Goal: Task Accomplishment & Management: Use online tool/utility

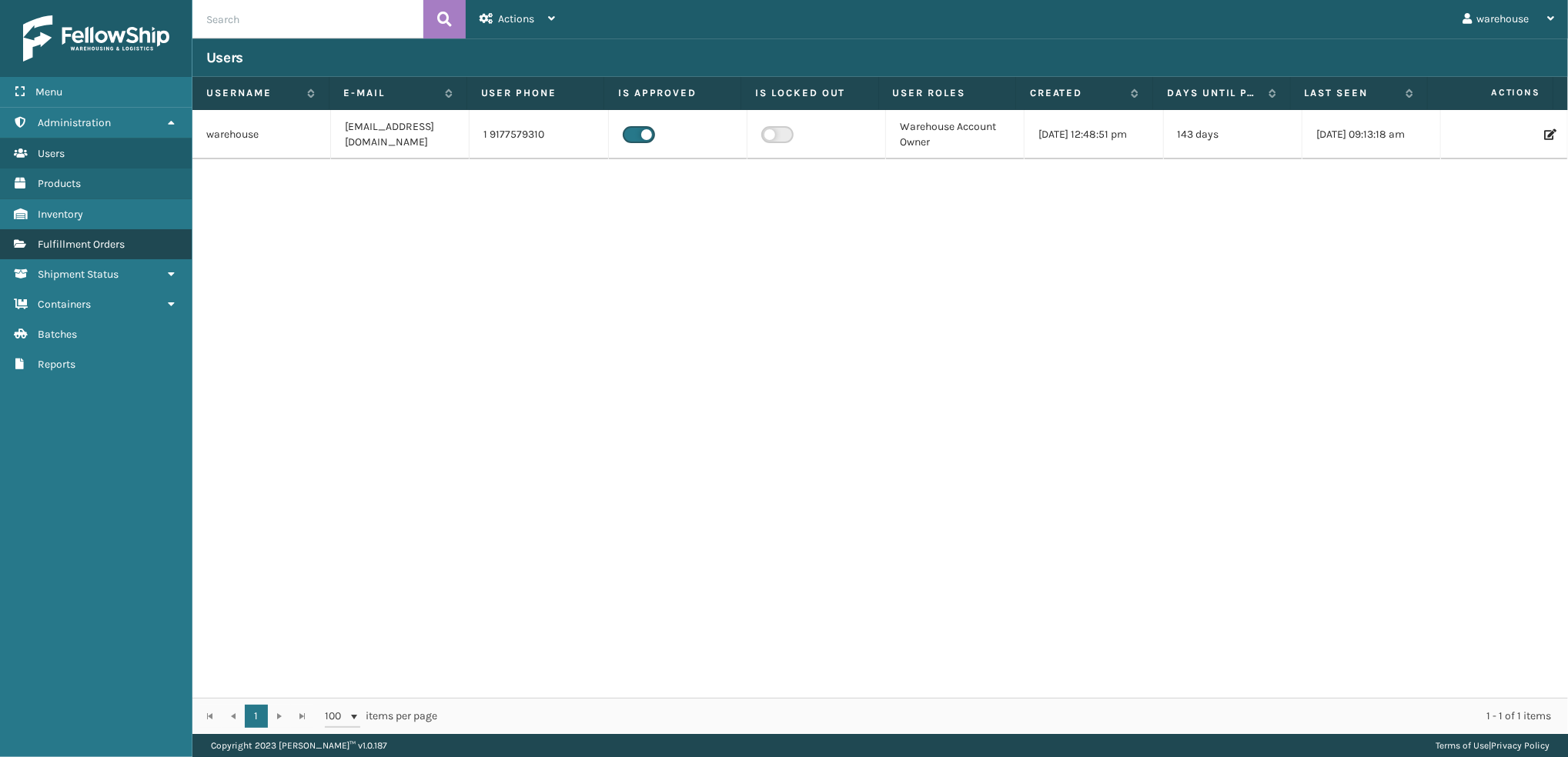
click at [136, 241] on link "Fulfillment Orders" at bounding box center [95, 244] width 191 height 30
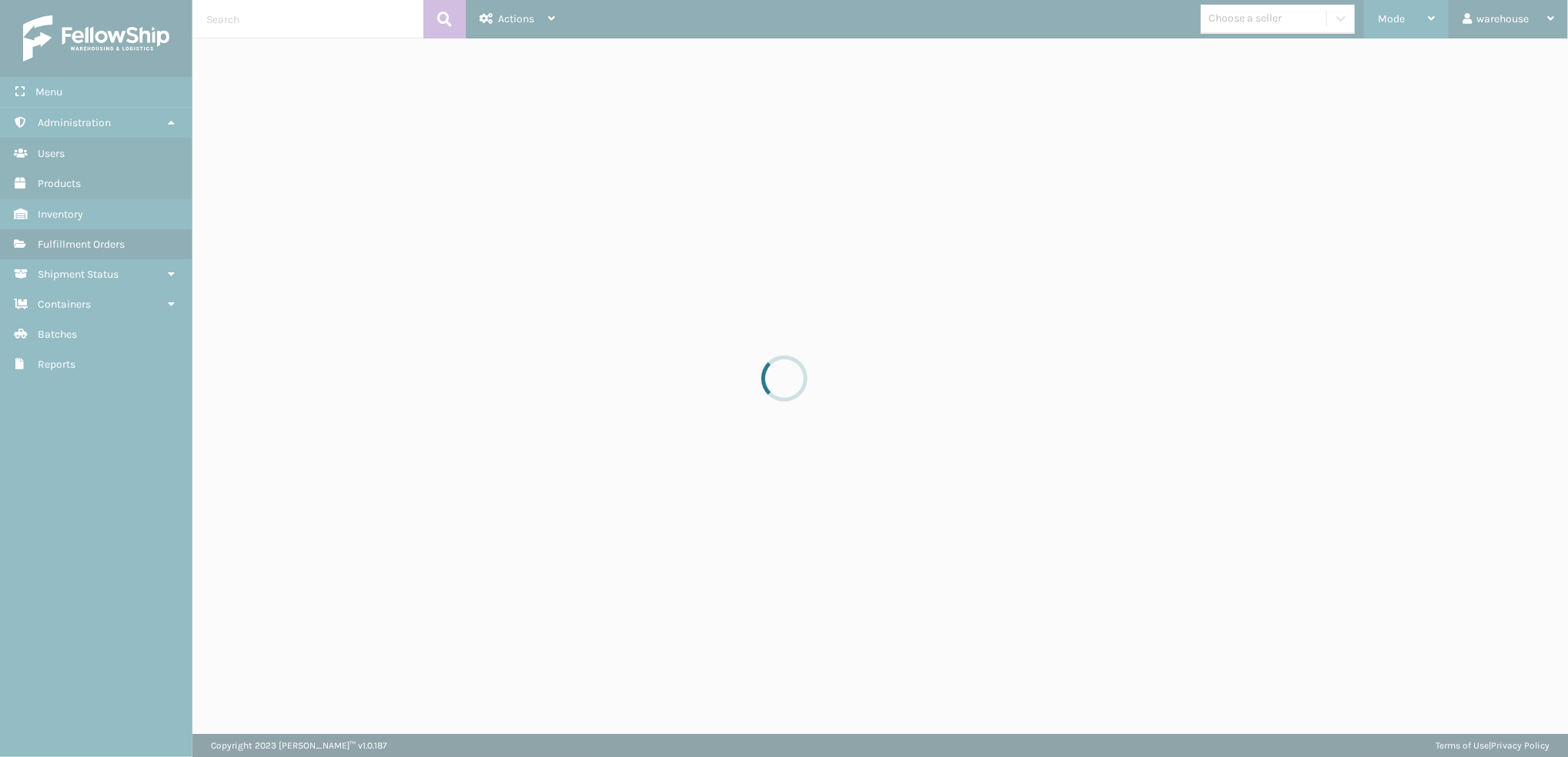
click at [1412, 23] on div "Mode" at bounding box center [1406, 19] width 57 height 38
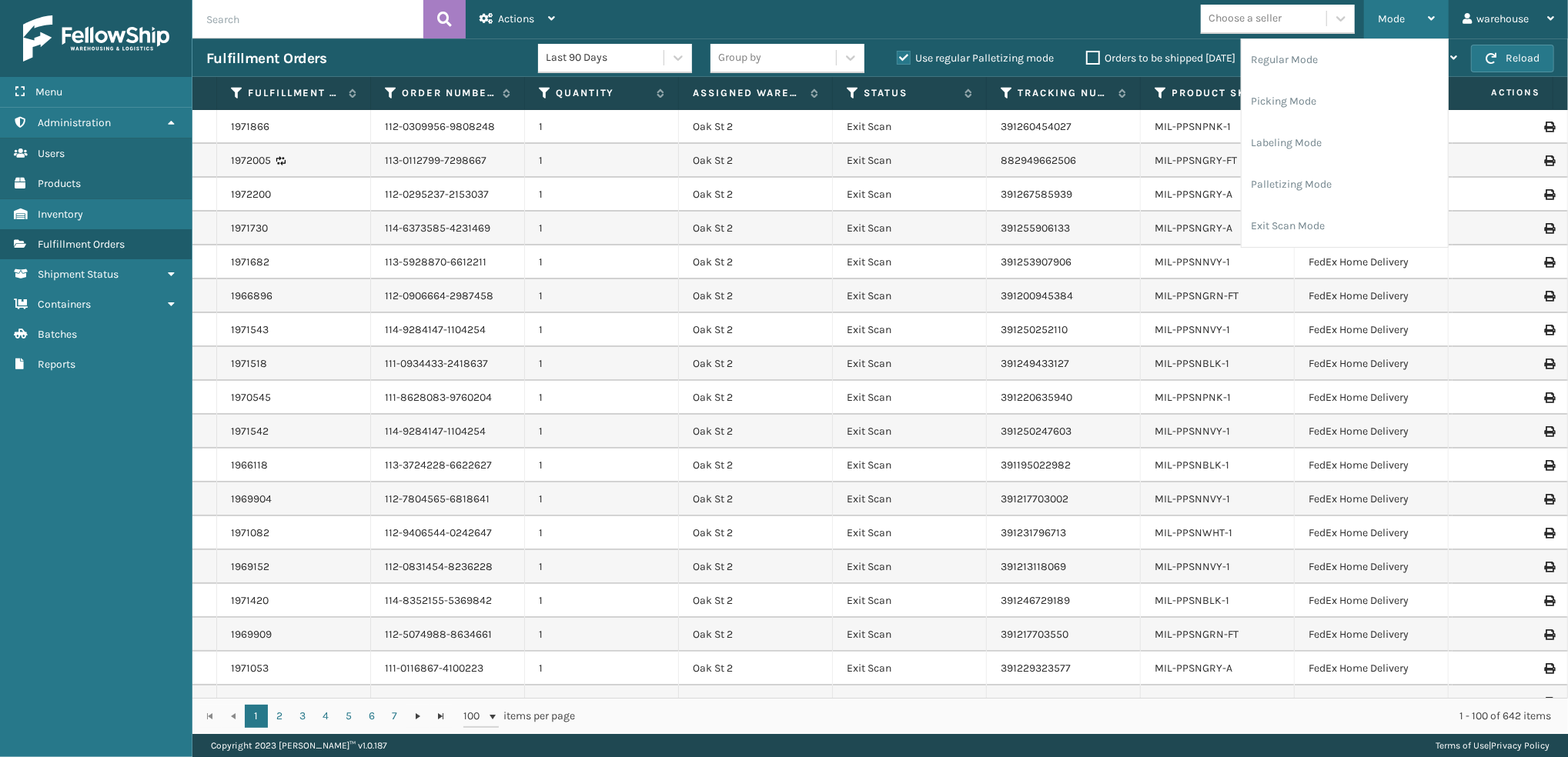
click at [1319, 155] on li "Labeling Mode" at bounding box center [1344, 143] width 206 height 42
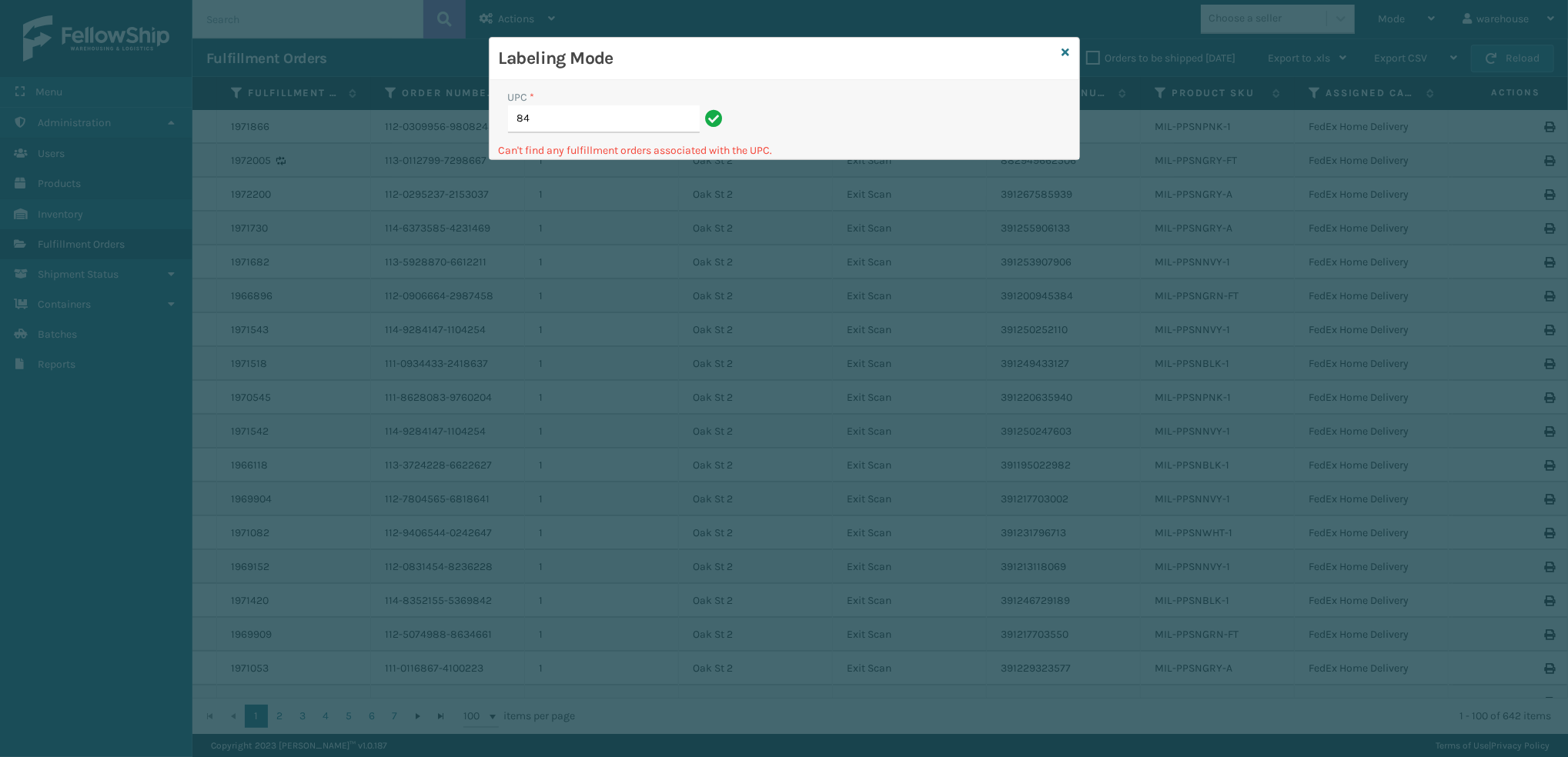
type input "8"
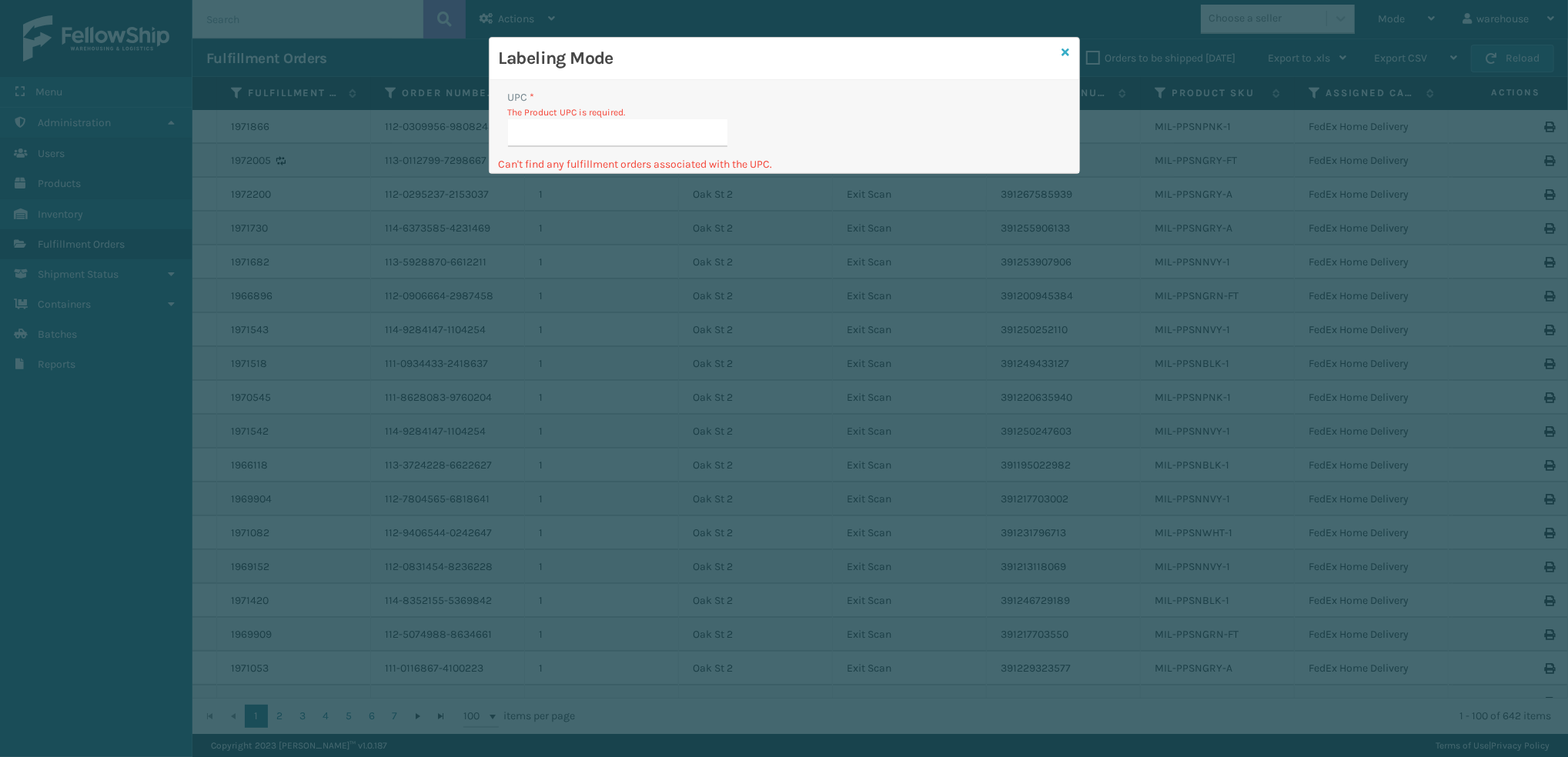
click at [1067, 52] on icon at bounding box center [1065, 52] width 8 height 10
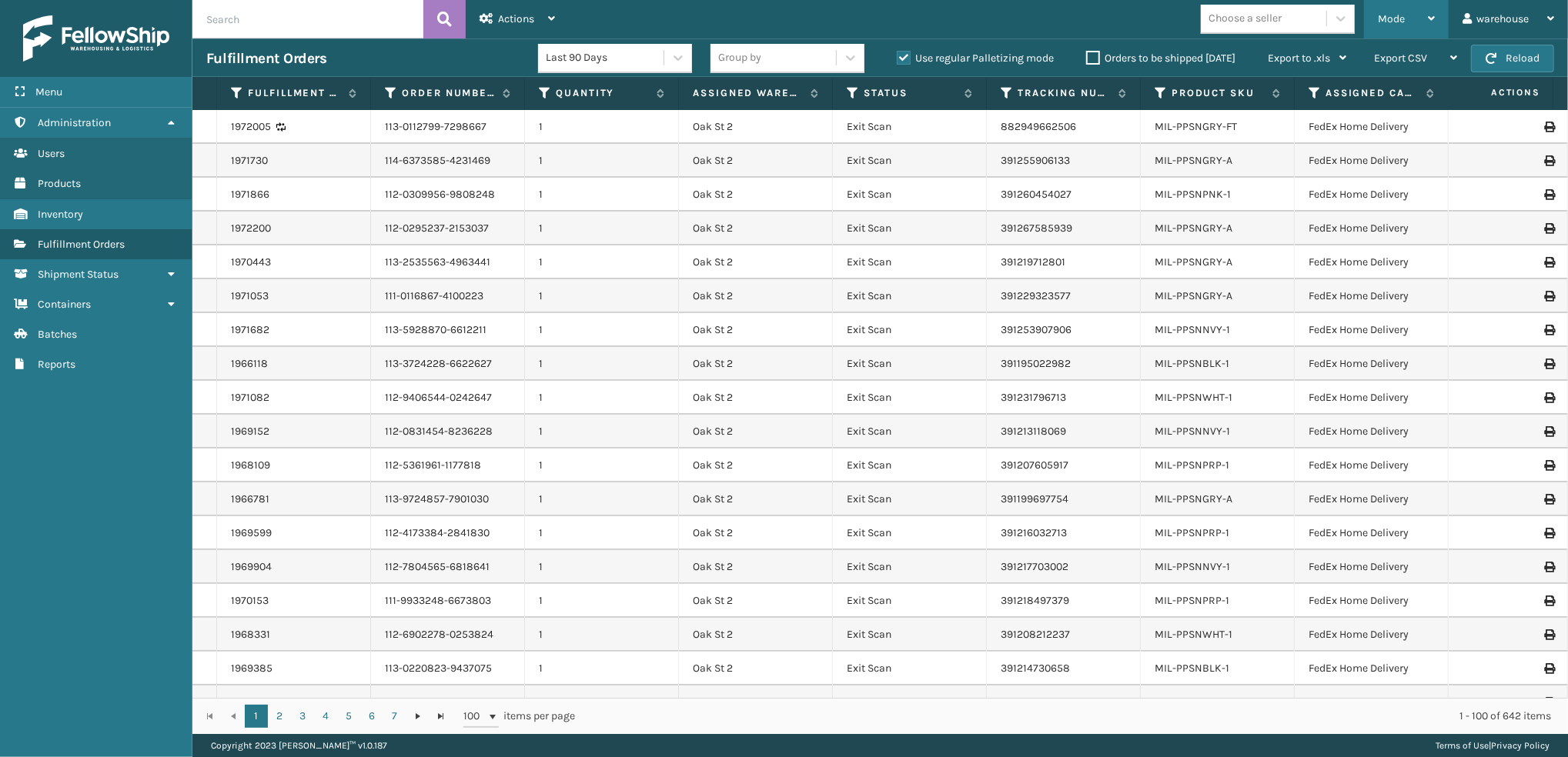
click at [1394, 18] on span "Mode" at bounding box center [1391, 18] width 27 height 13
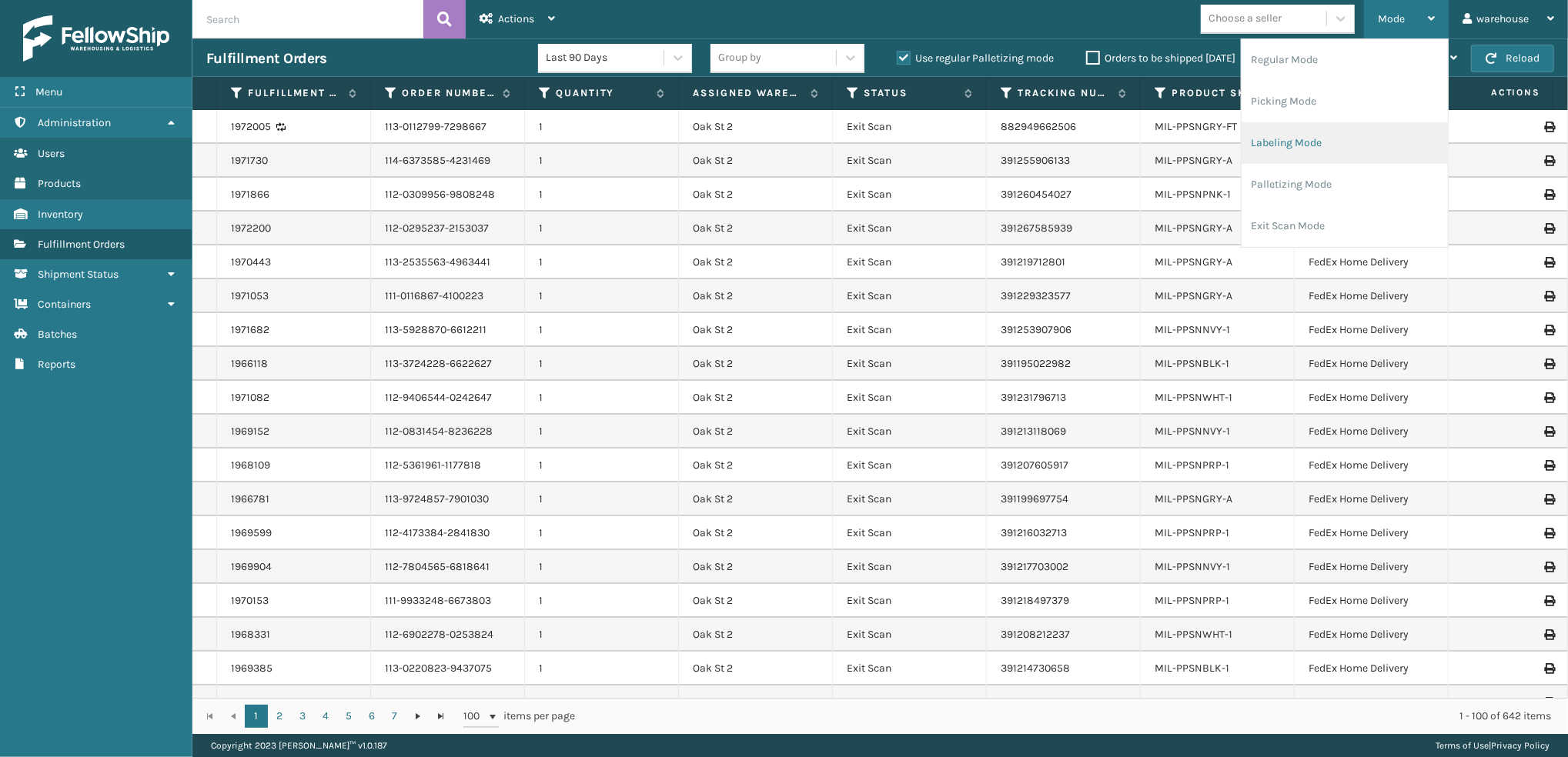
click at [1321, 136] on li "Labeling Mode" at bounding box center [1344, 143] width 206 height 42
